Goal: Find specific page/section: Find specific page/section

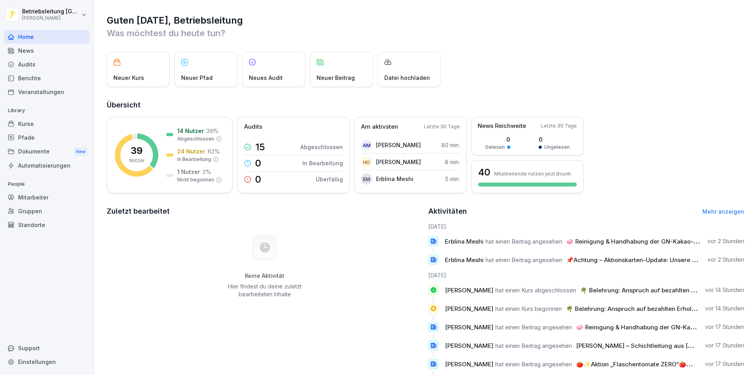
click at [48, 48] on div "News" at bounding box center [47, 51] width 86 height 14
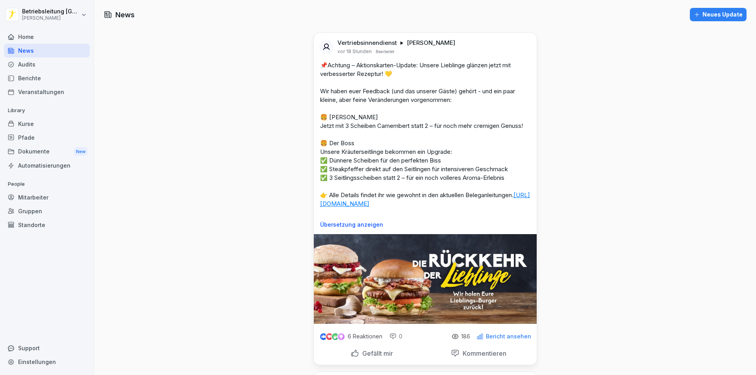
click at [35, 68] on div "Audits" at bounding box center [47, 65] width 86 height 14
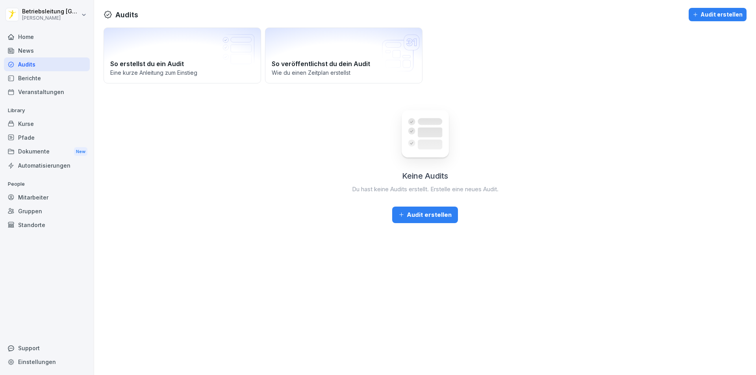
click at [33, 195] on div "Mitarbeiter" at bounding box center [47, 198] width 86 height 14
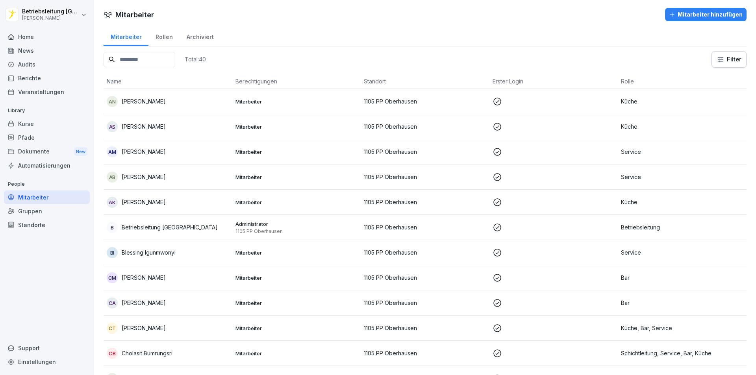
click at [44, 30] on div at bounding box center [47, 27] width 86 height 5
click at [44, 34] on div "Home" at bounding box center [47, 37] width 86 height 14
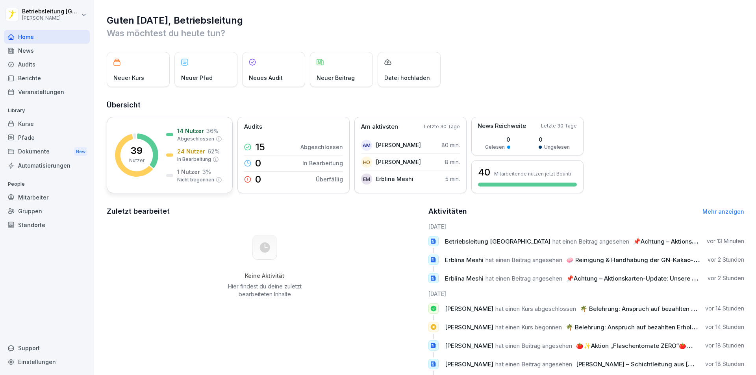
click at [141, 155] on p "39" at bounding box center [137, 150] width 12 height 9
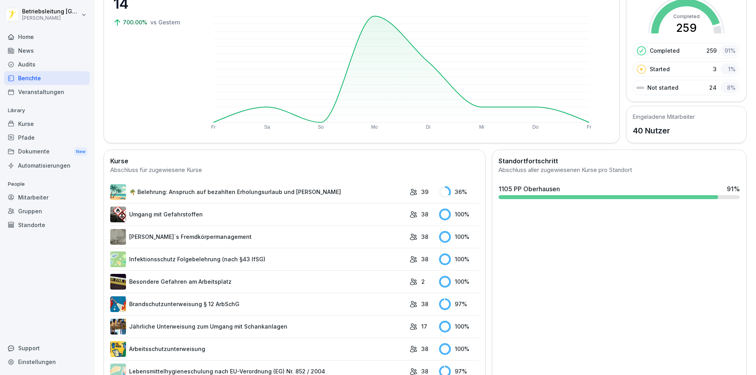
scroll to position [106, 0]
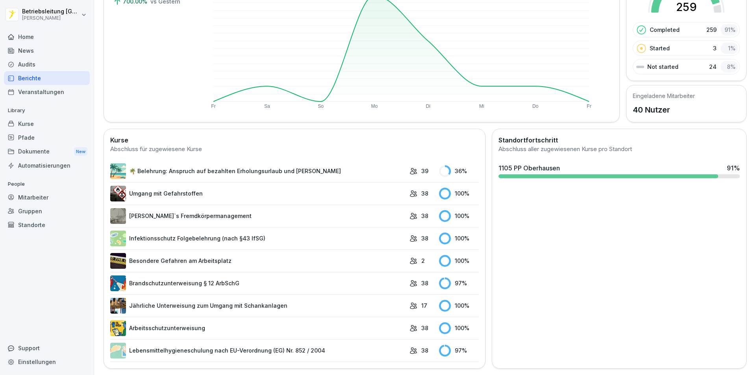
click at [35, 37] on div "Home" at bounding box center [47, 37] width 86 height 14
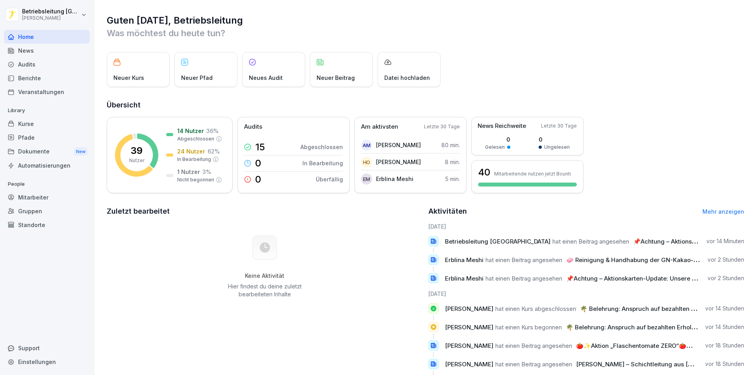
scroll to position [39, 0]
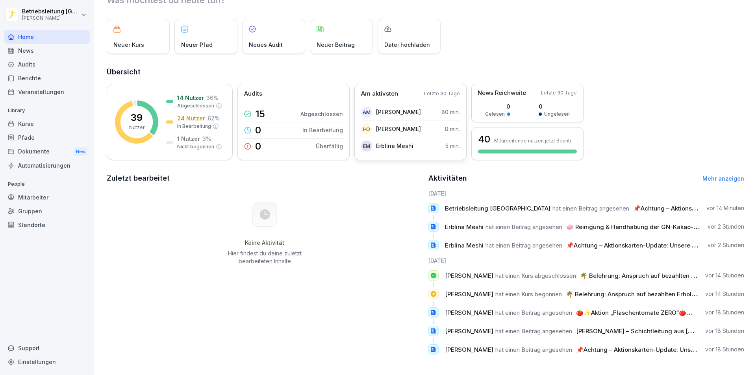
click at [387, 89] on p "Am aktivsten" at bounding box center [379, 93] width 37 height 9
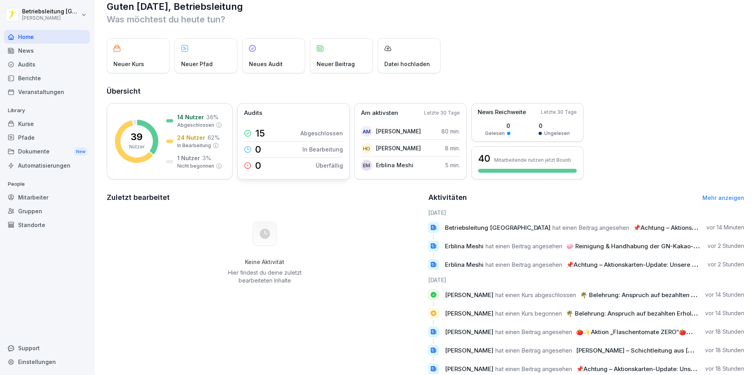
scroll to position [0, 0]
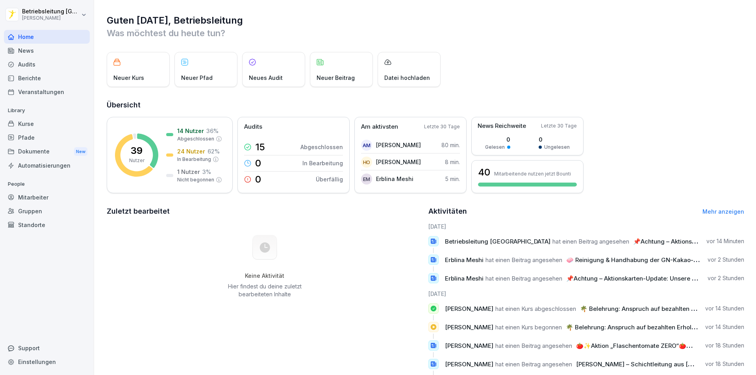
click at [55, 194] on div "Mitarbeiter" at bounding box center [47, 198] width 86 height 14
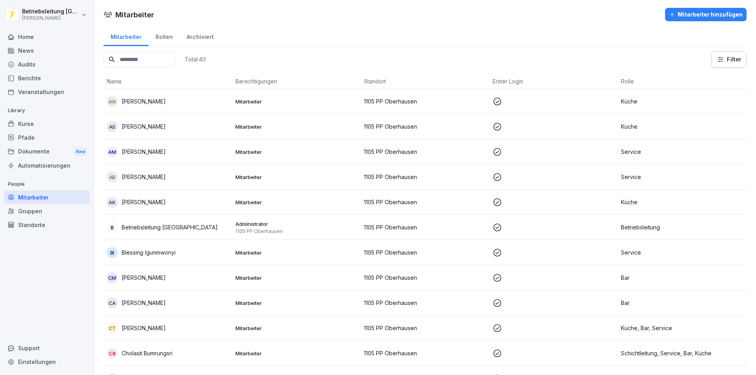
click at [133, 64] on input at bounding box center [140, 59] width 72 height 15
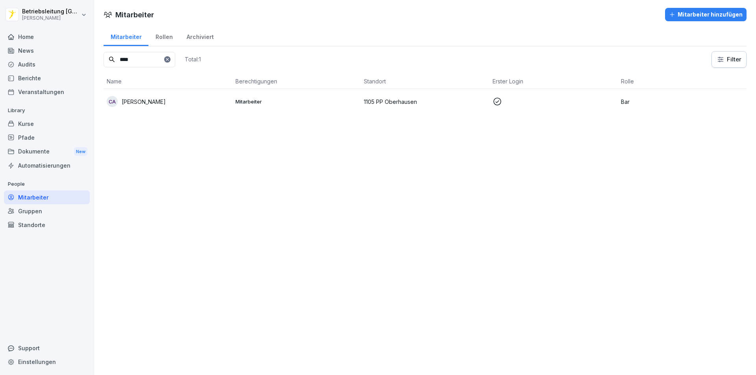
type input "****"
click at [175, 104] on div "CA [PERSON_NAME]" at bounding box center [168, 101] width 123 height 11
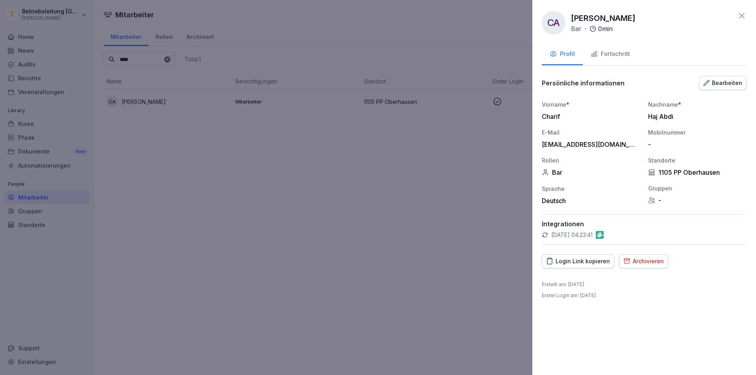
click at [618, 52] on div "Fortschritt" at bounding box center [610, 54] width 39 height 9
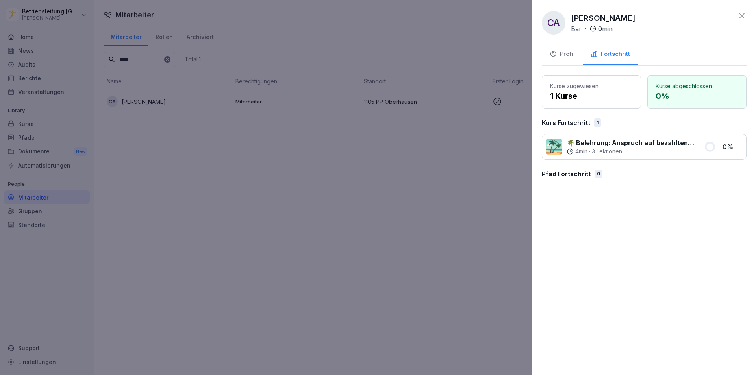
click at [563, 49] on button "Profil" at bounding box center [562, 54] width 41 height 21
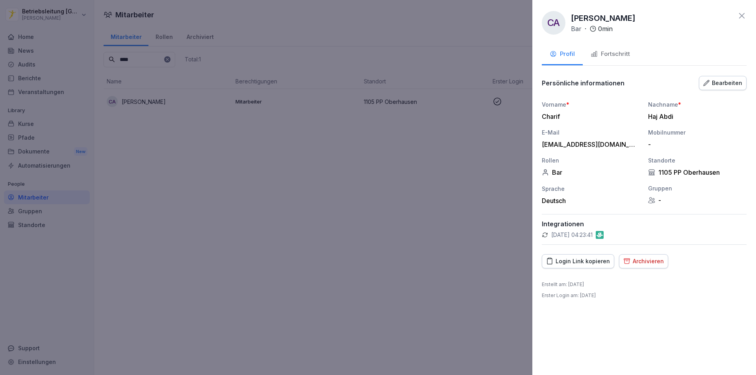
click at [743, 18] on icon at bounding box center [742, 15] width 9 height 9
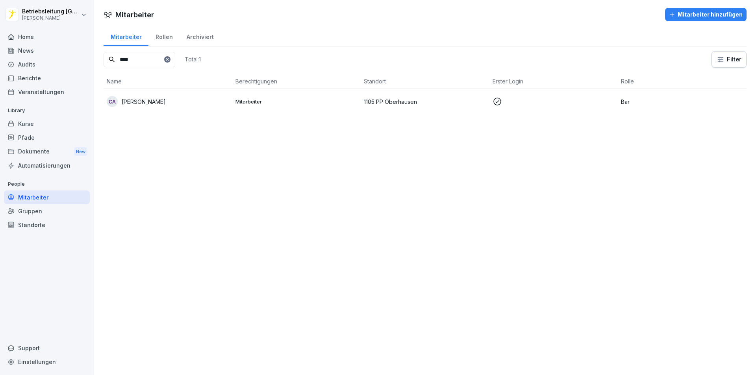
click at [239, 260] on div "Mitarbeiter Mitarbeiter hinzufügen Mitarbeiter Rollen Archiviert **** Total: 1 …" at bounding box center [425, 187] width 662 height 375
